Goal: Find contact information: Find contact information

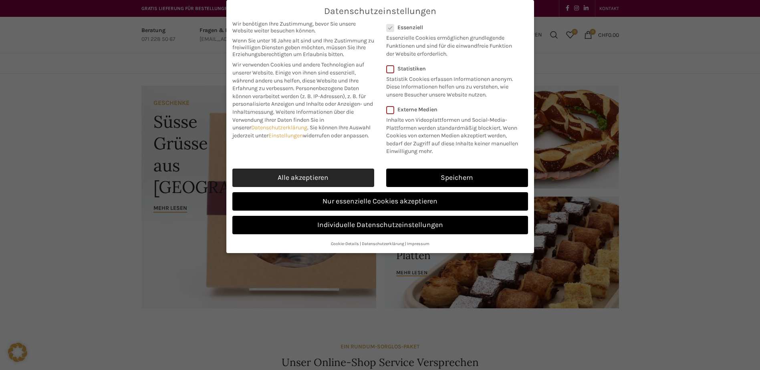
click at [283, 177] on link "Alle akzeptieren" at bounding box center [303, 178] width 142 height 18
checkbox input "true"
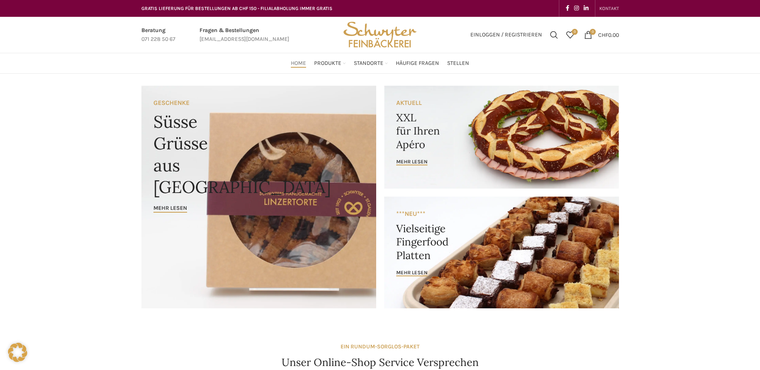
click at [604, 8] on span "KONTAKT" at bounding box center [609, 9] width 20 height 6
